Goal: Information Seeking & Learning: Learn about a topic

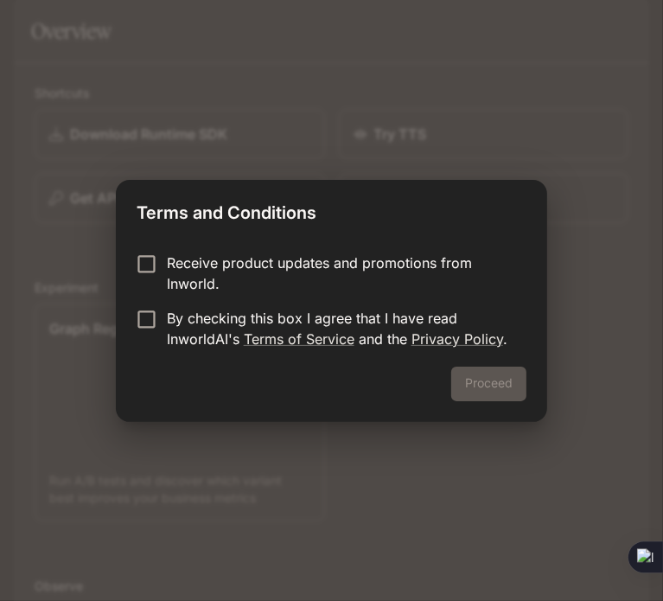
click at [346, 276] on p "Receive product updates and promotions from Inworld." at bounding box center [340, 272] width 346 height 41
click at [225, 315] on p "By checking this box I agree that I have read InworldAI's Terms of Service and …" at bounding box center [340, 328] width 346 height 41
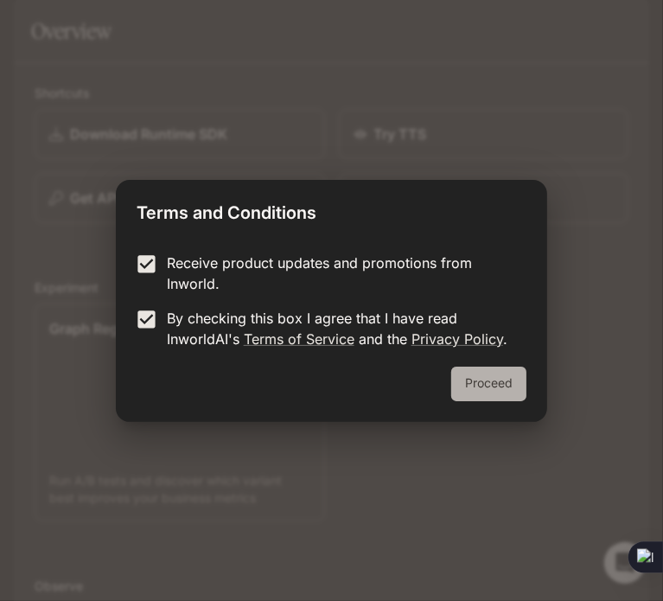
click at [488, 392] on button "Proceed" at bounding box center [488, 384] width 75 height 35
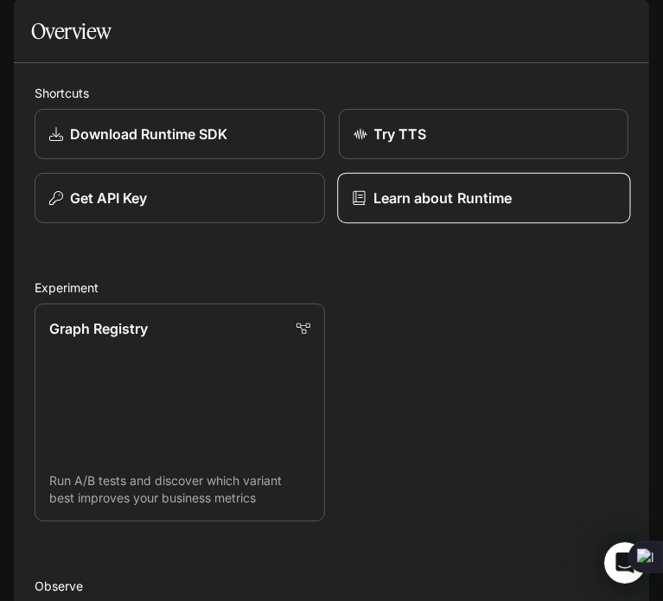
click at [469, 224] on link "Learn about Runtime" at bounding box center [483, 198] width 293 height 51
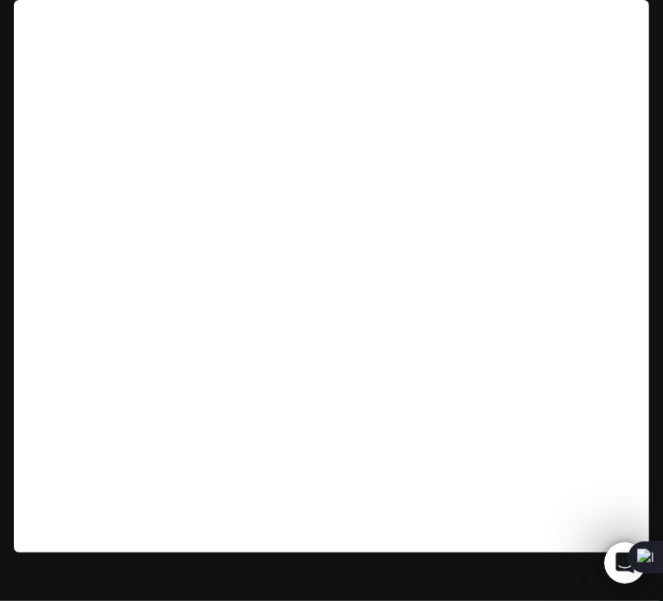
click at [23, 12] on button "open drawer" at bounding box center [29, 24] width 31 height 31
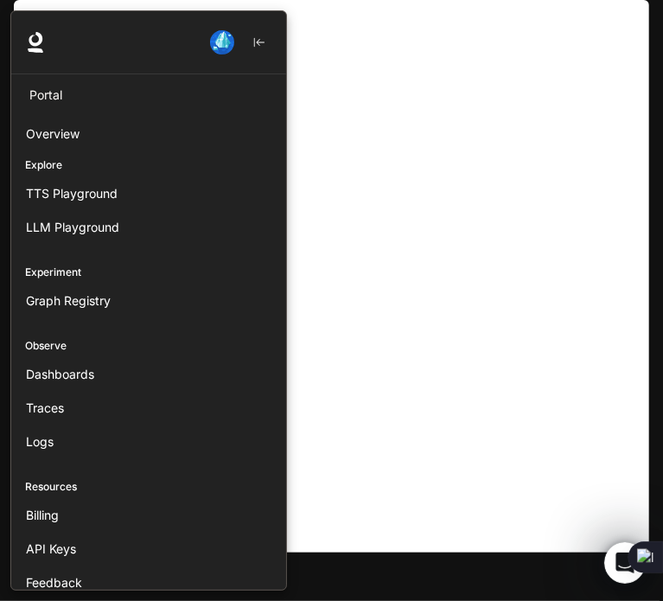
click at [356, 182] on div at bounding box center [341, 300] width 663 height 580
